Goal: Navigation & Orientation: Find specific page/section

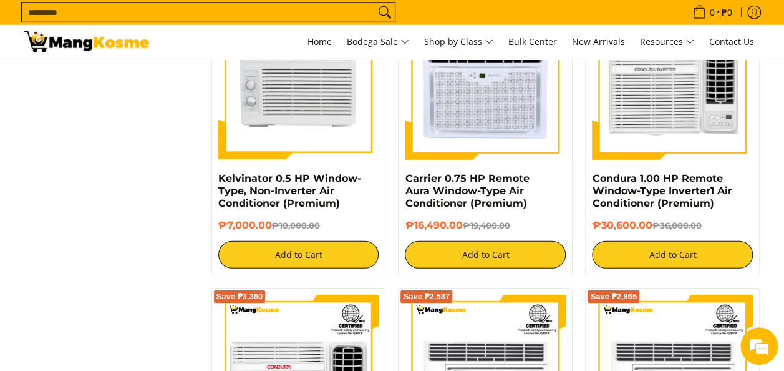
scroll to position [1711, 0]
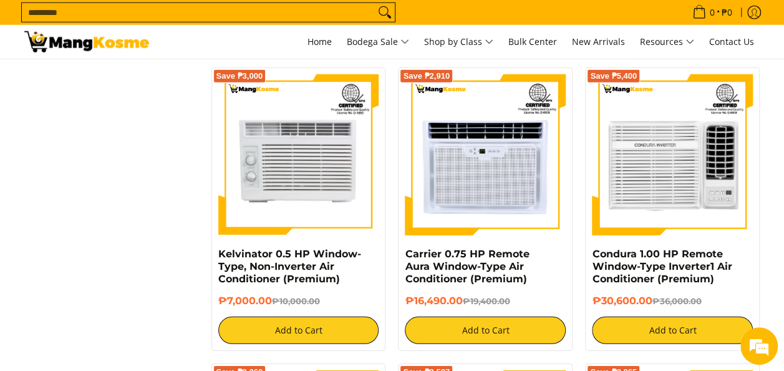
drag, startPoint x: 774, startPoint y: 225, endPoint x: 773, endPoint y: 135, distance: 89.3
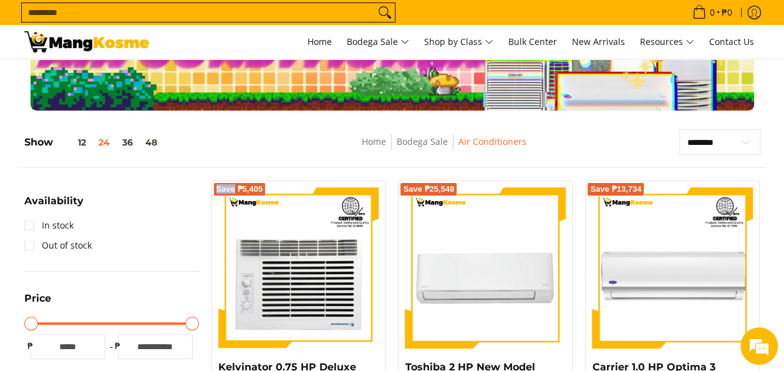
scroll to position [0, 0]
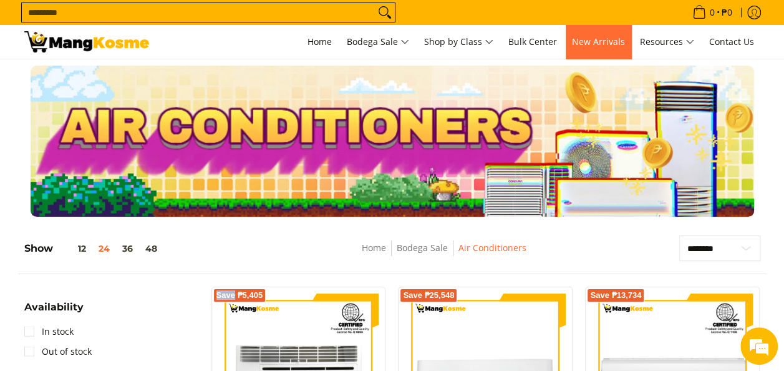
click at [587, 41] on span "New Arrivals" at bounding box center [598, 42] width 53 height 12
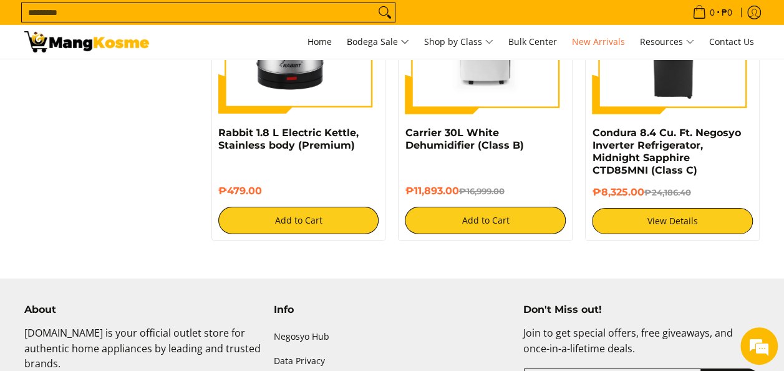
scroll to position [2113, 0]
